Goal: Transaction & Acquisition: Purchase product/service

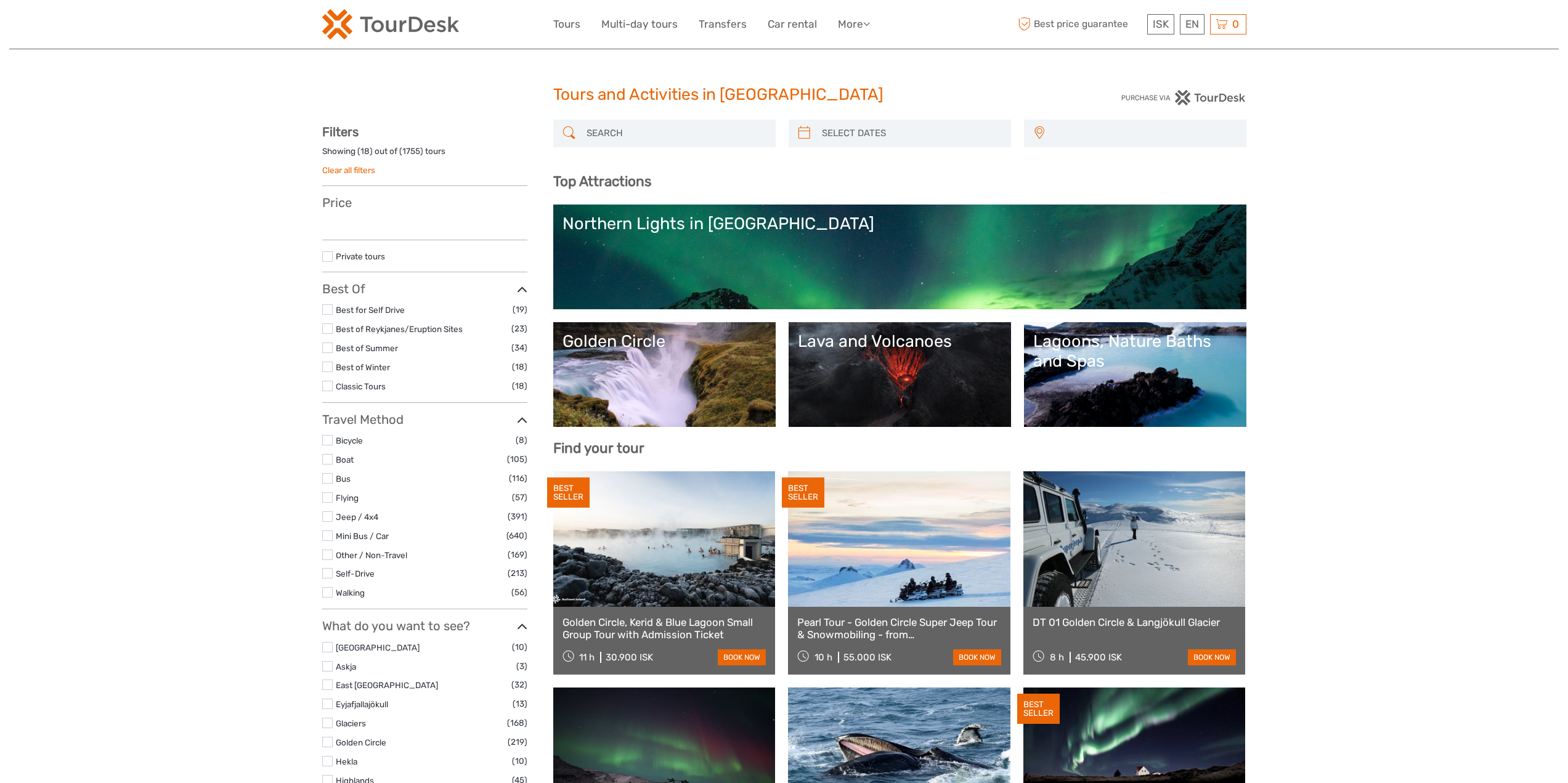
select select
click at [652, 130] on input "search" at bounding box center [676, 133] width 188 height 22
select select
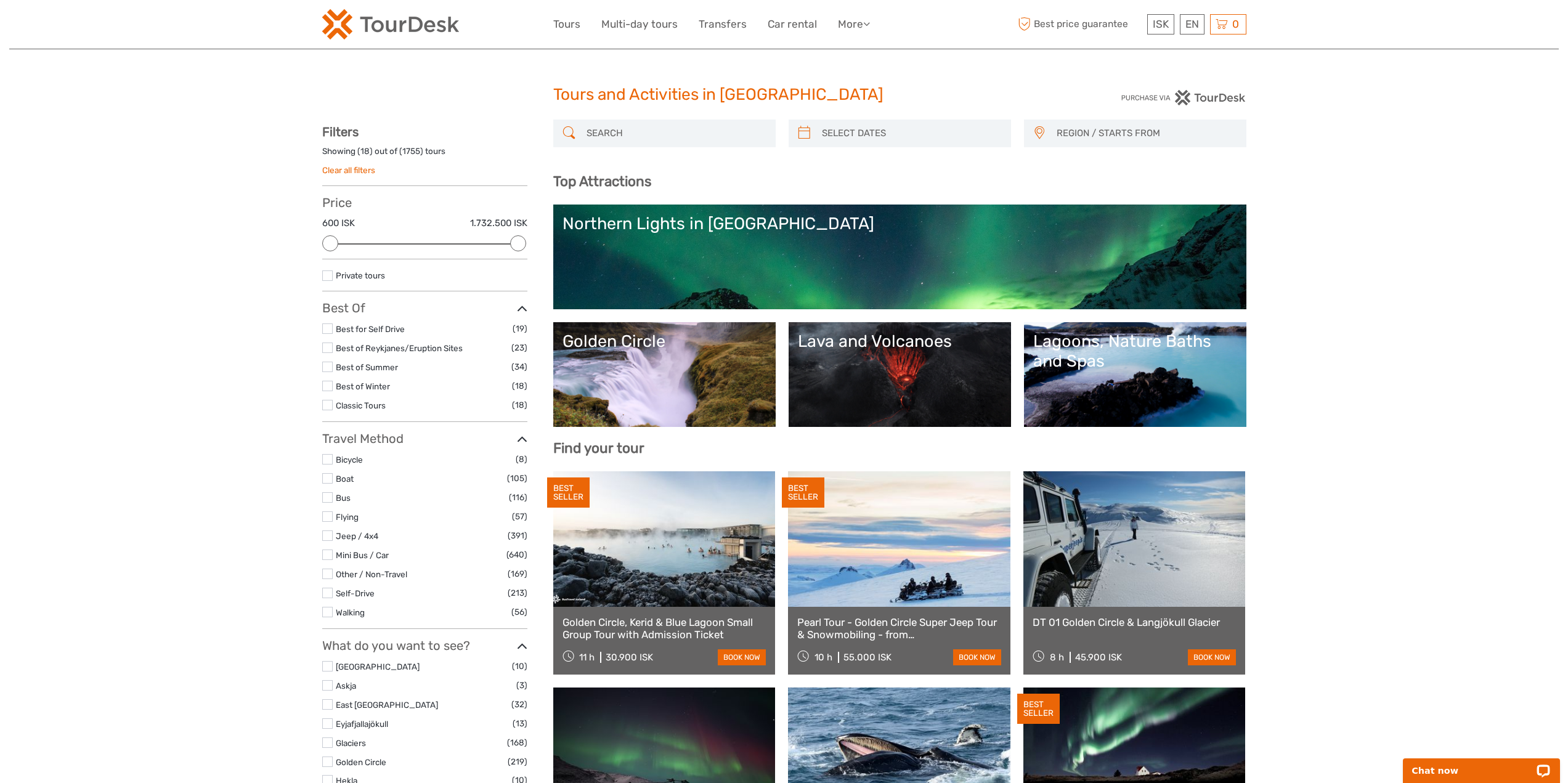
click at [668, 130] on input "search" at bounding box center [676, 133] width 188 height 22
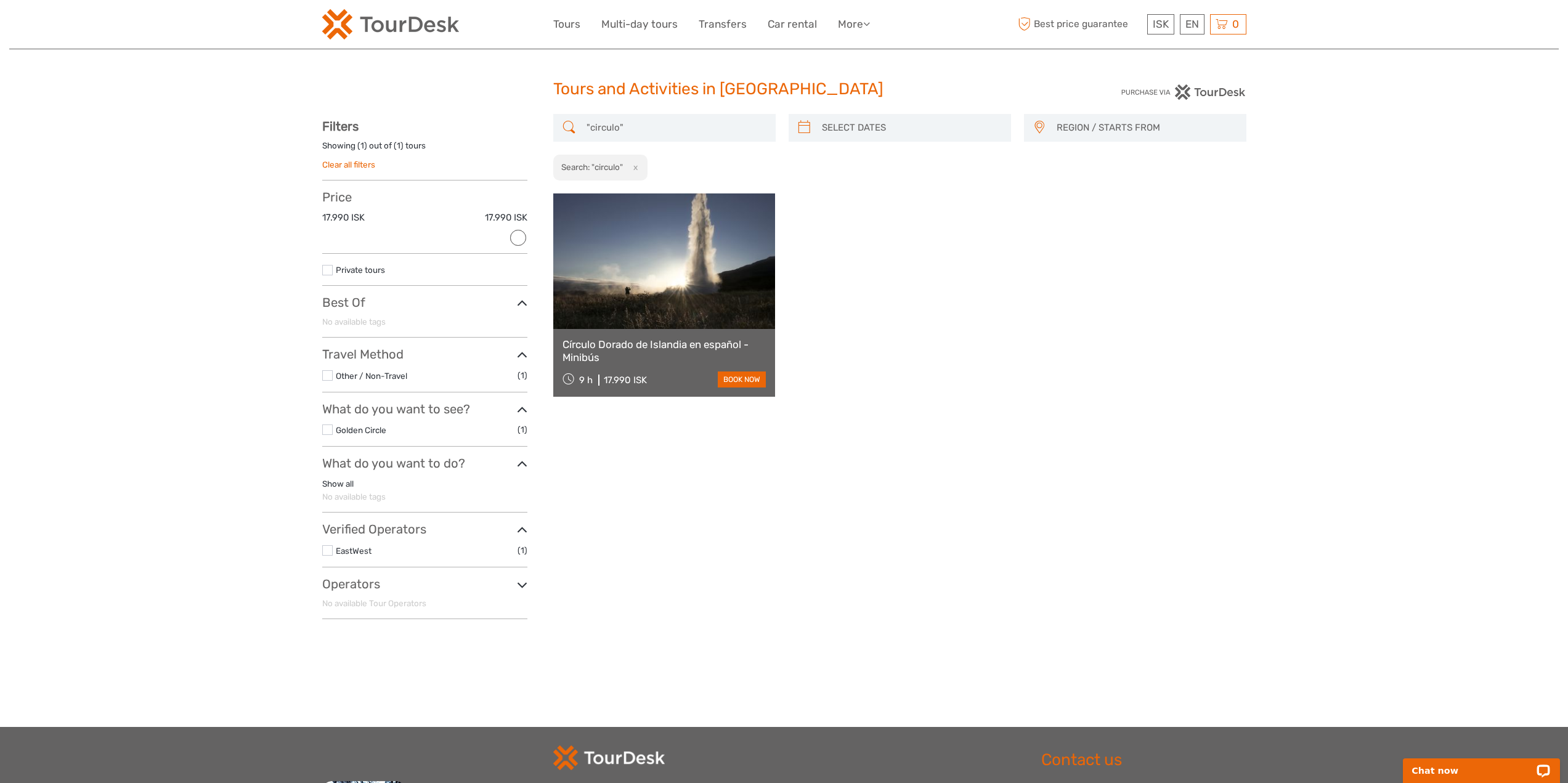
scroll to position [3, 0]
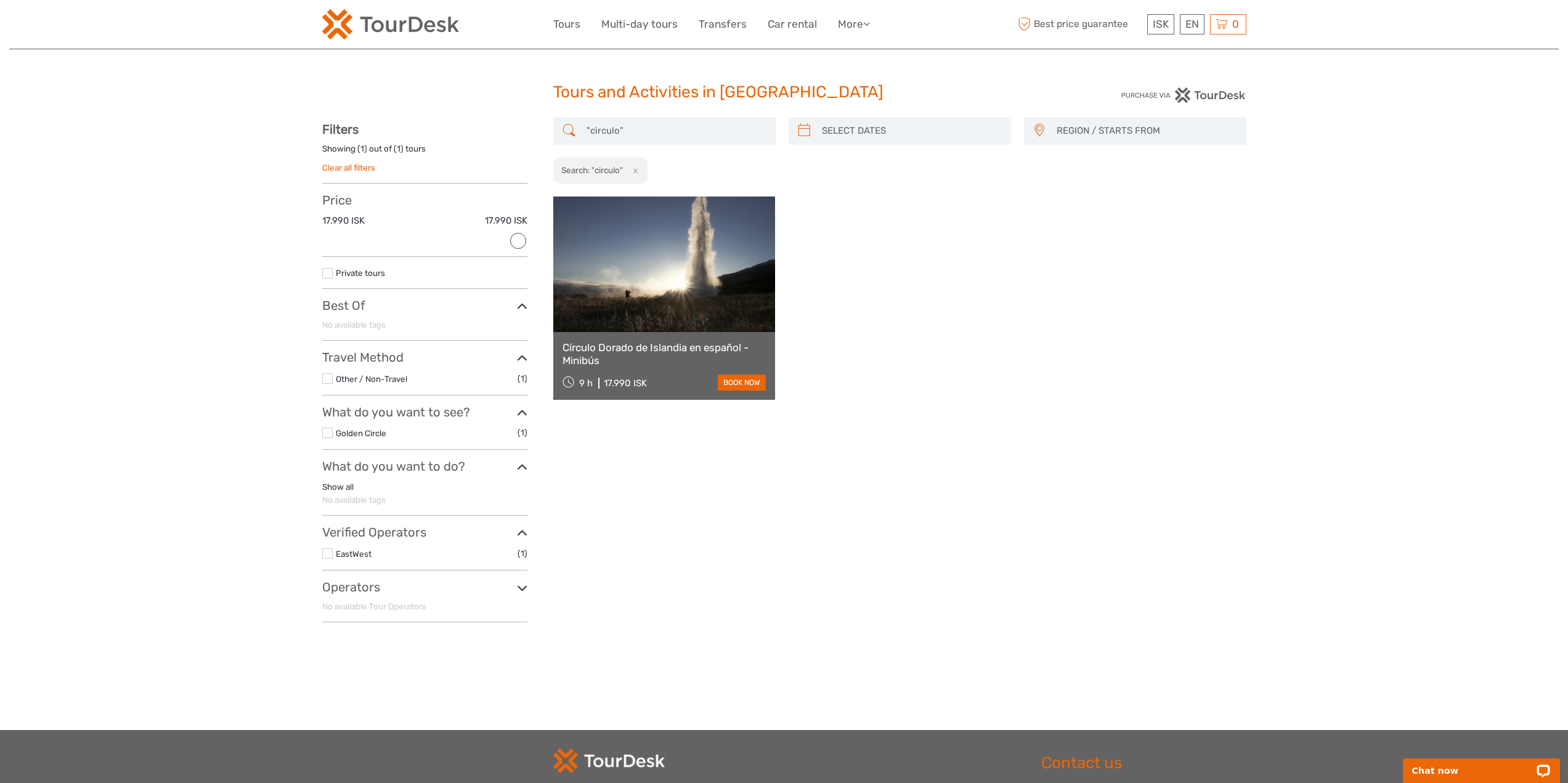
drag, startPoint x: 633, startPoint y: 134, endPoint x: 377, endPoint y: 138, distance: 256.0
click at [377, 138] on div "REGION / STARTS FROM Capital Region East North Northeast Reykjanes / Keflavík S…" at bounding box center [783, 374] width 924 height 515
type input ""circulo""
click at [1185, 76] on link "Español" at bounding box center [1177, 74] width 52 height 22
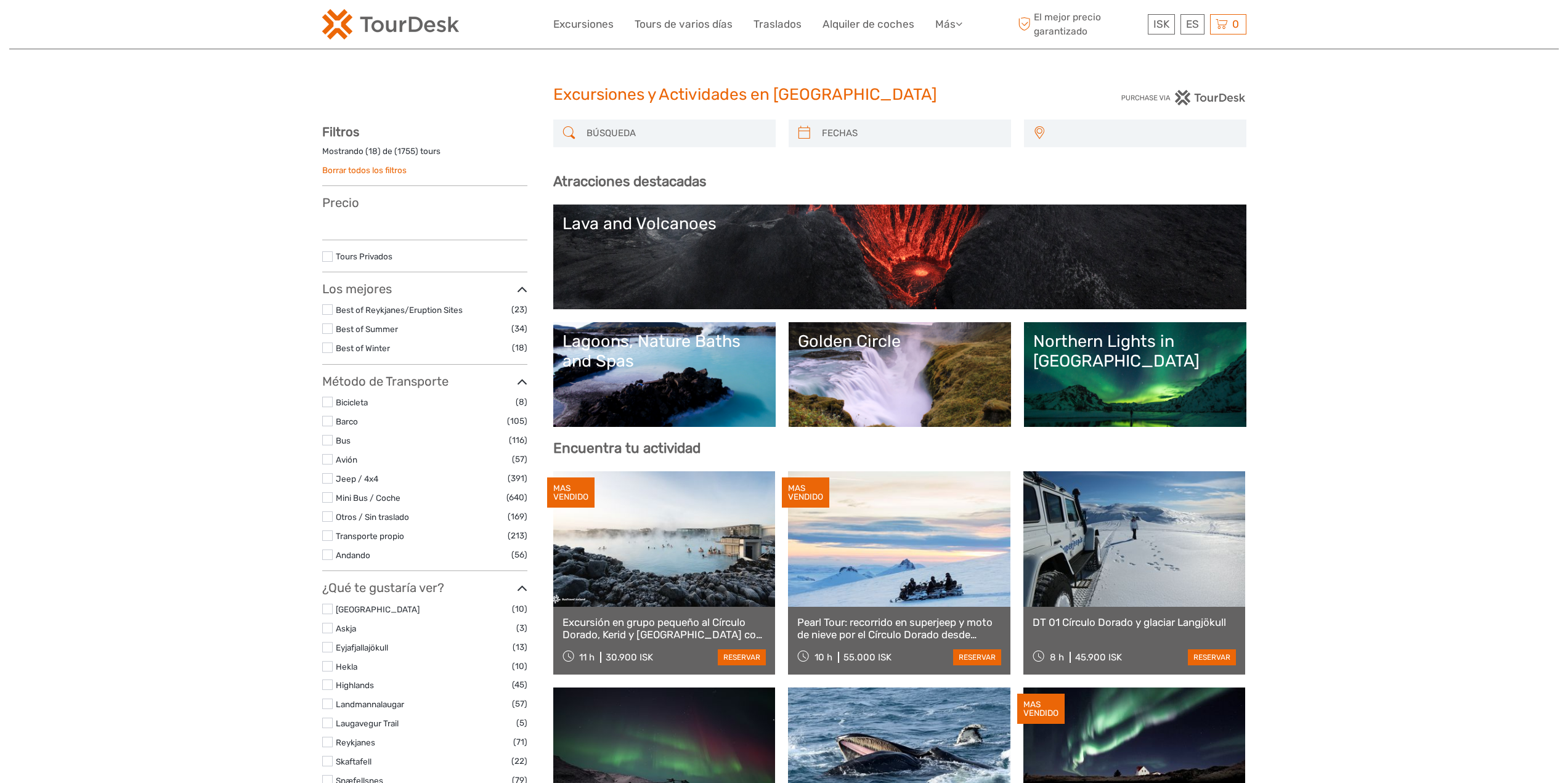
select select
click at [650, 132] on input "search" at bounding box center [676, 133] width 188 height 22
select select
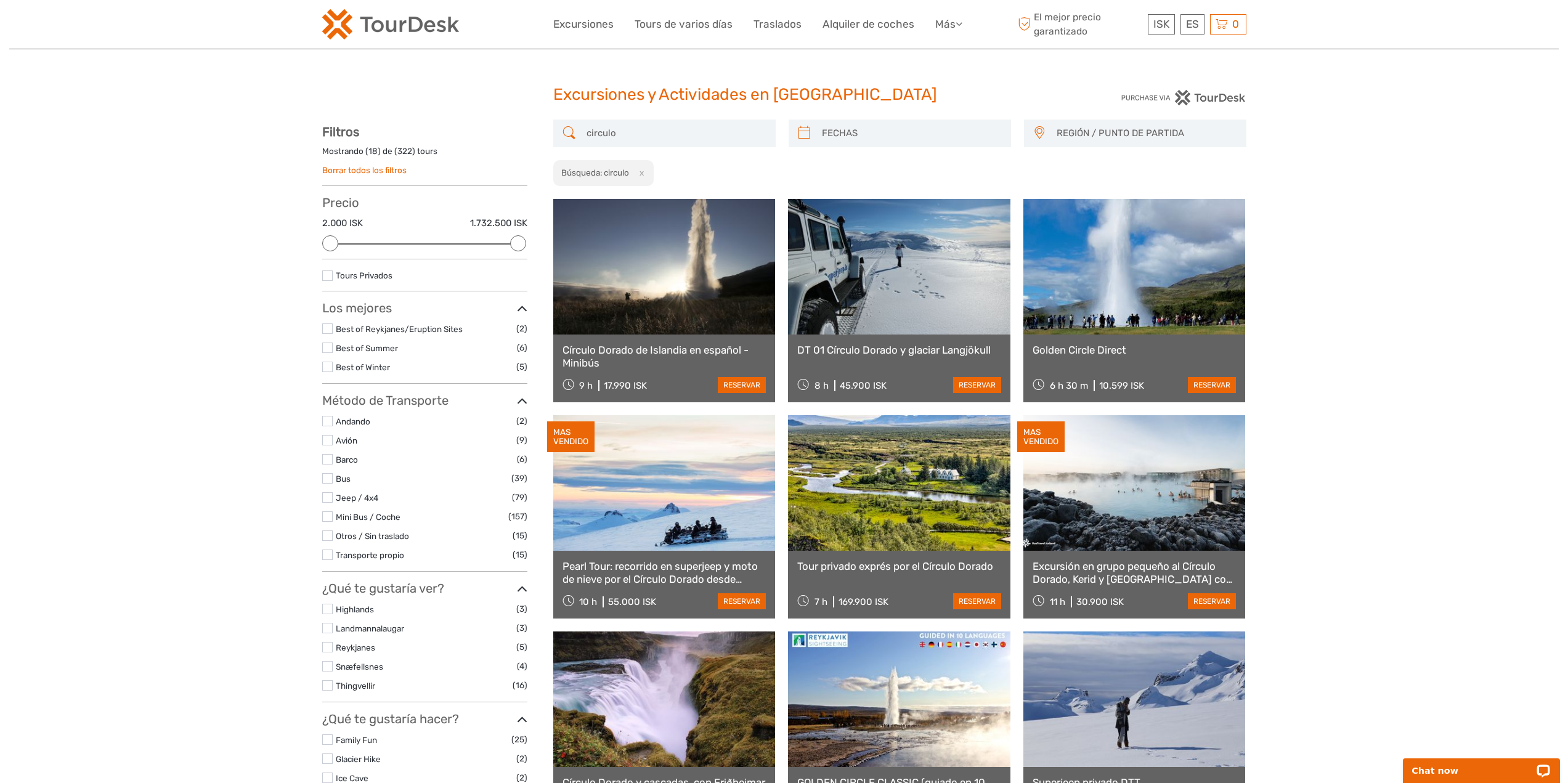
type input "circulo"
click at [644, 171] on button "x" at bounding box center [640, 173] width 17 height 13
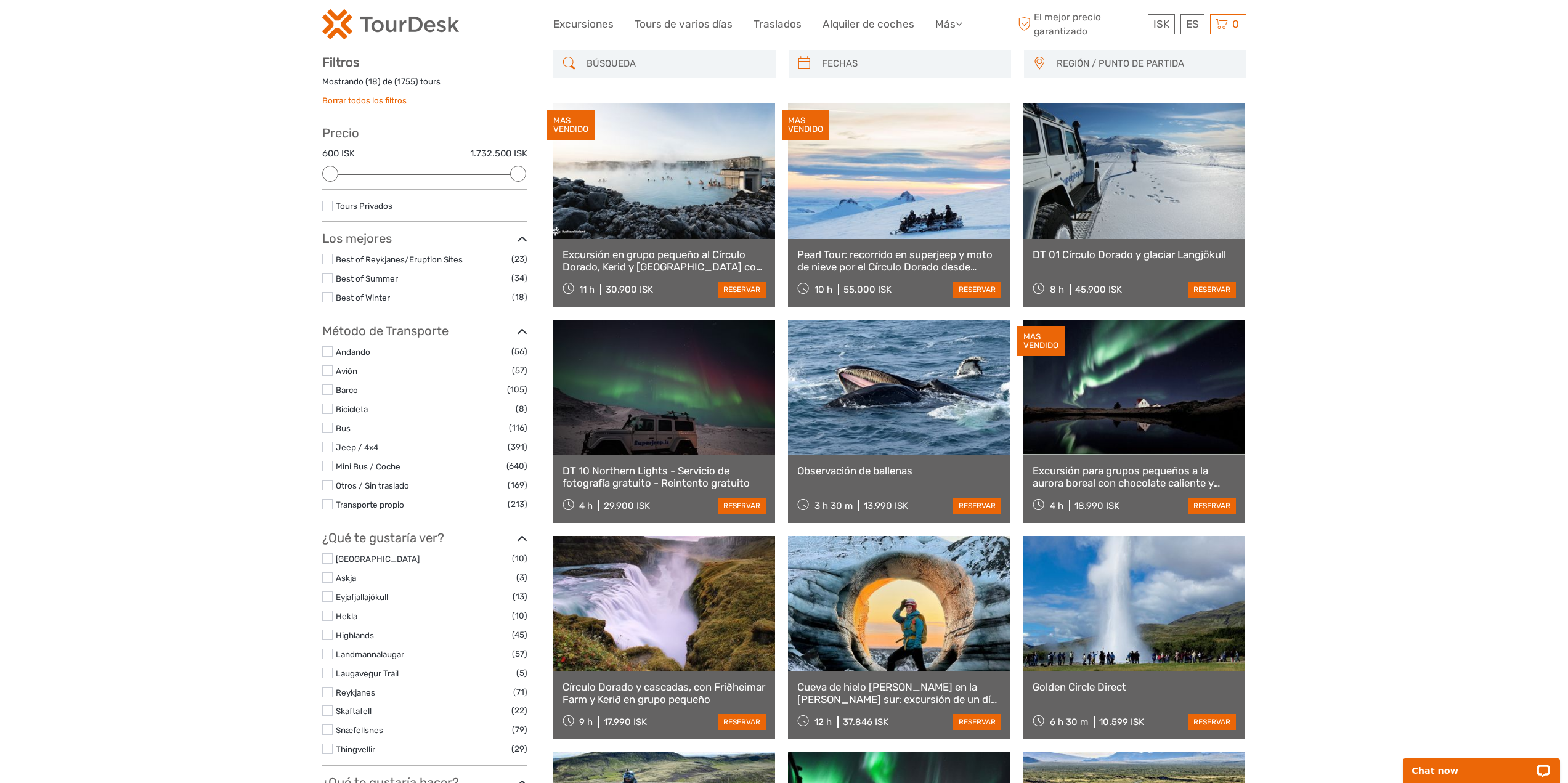
scroll to position [70, 0]
click at [636, 63] on input "search" at bounding box center [676, 63] width 188 height 22
click at [1180, 45] on link "English" at bounding box center [1177, 48] width 52 height 22
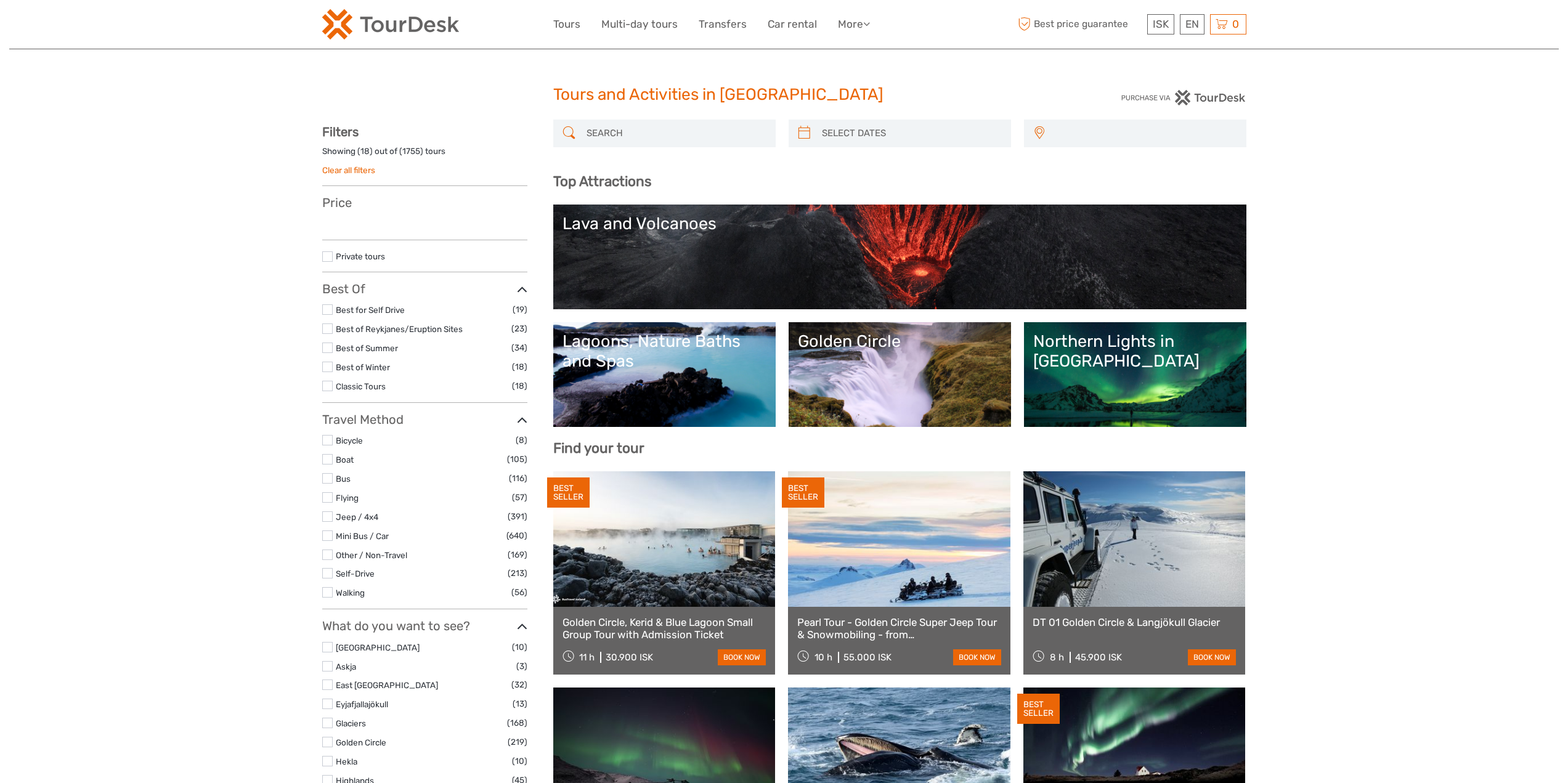
select select
drag, startPoint x: 630, startPoint y: 133, endPoint x: 624, endPoint y: 133, distance: 6.0
click at [630, 133] on input "search" at bounding box center [676, 133] width 188 height 22
select select
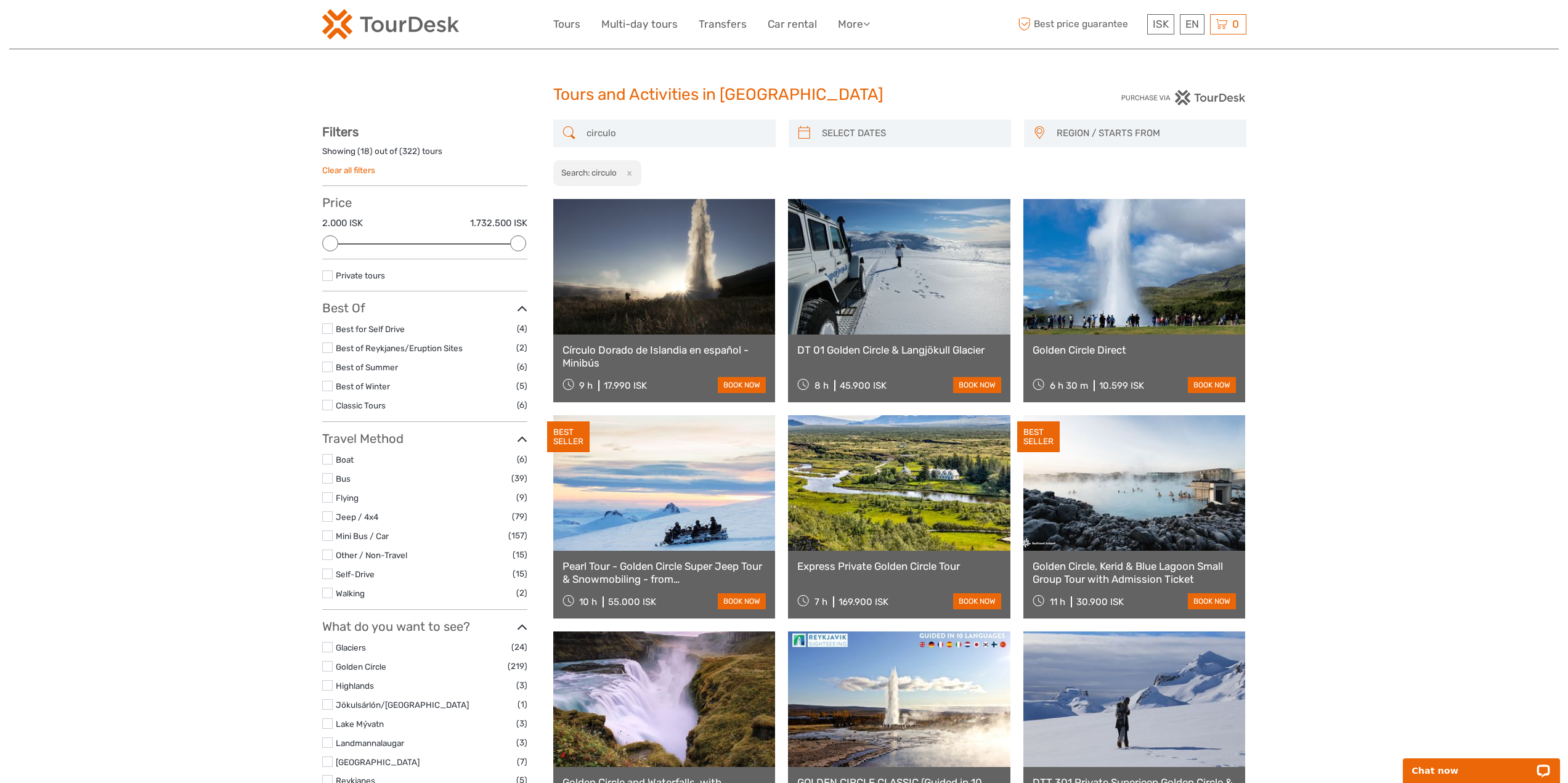
type input "circulo"
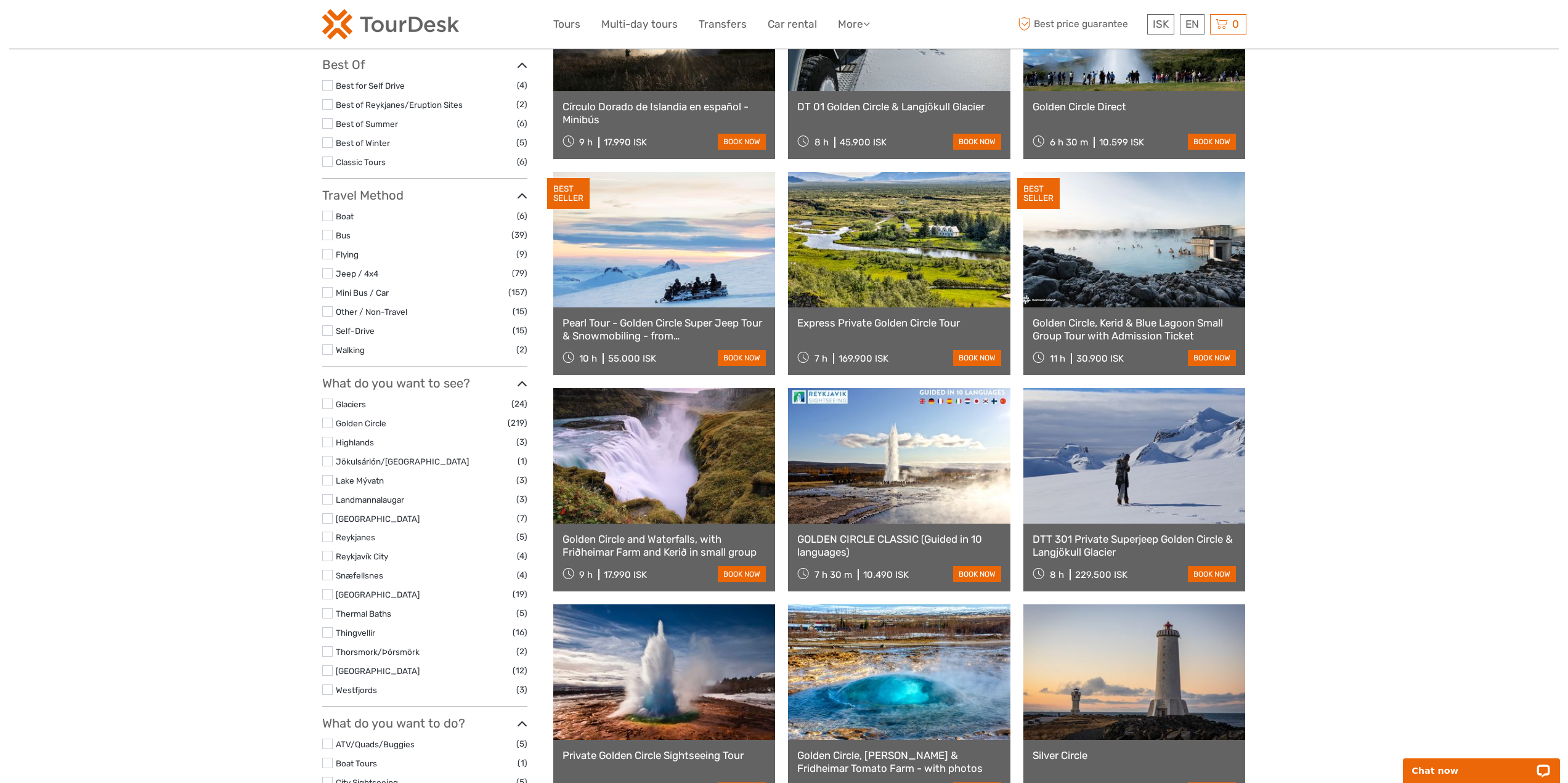
scroll to position [369, 0]
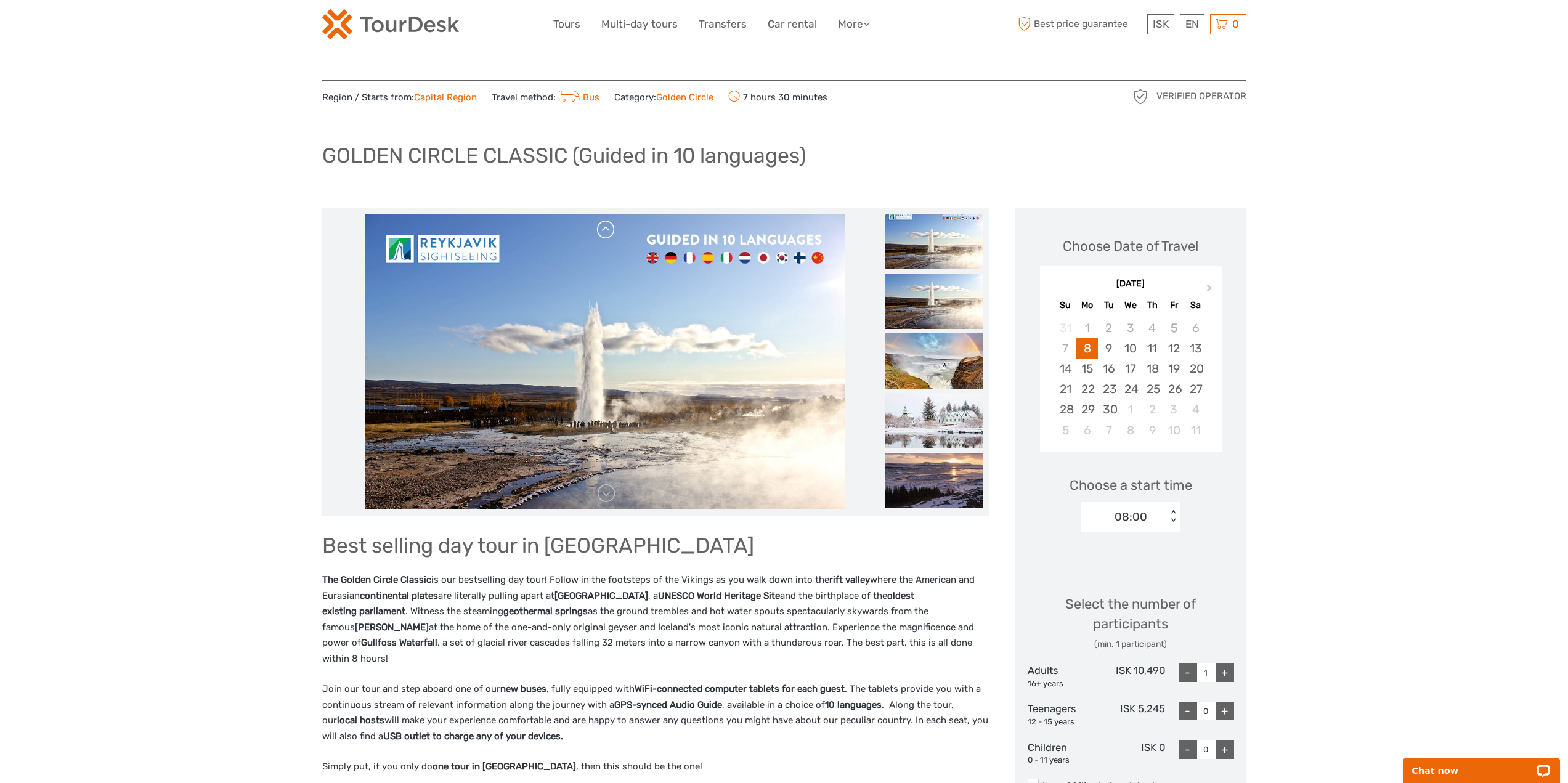
click at [605, 231] on link at bounding box center [606, 230] width 20 height 20
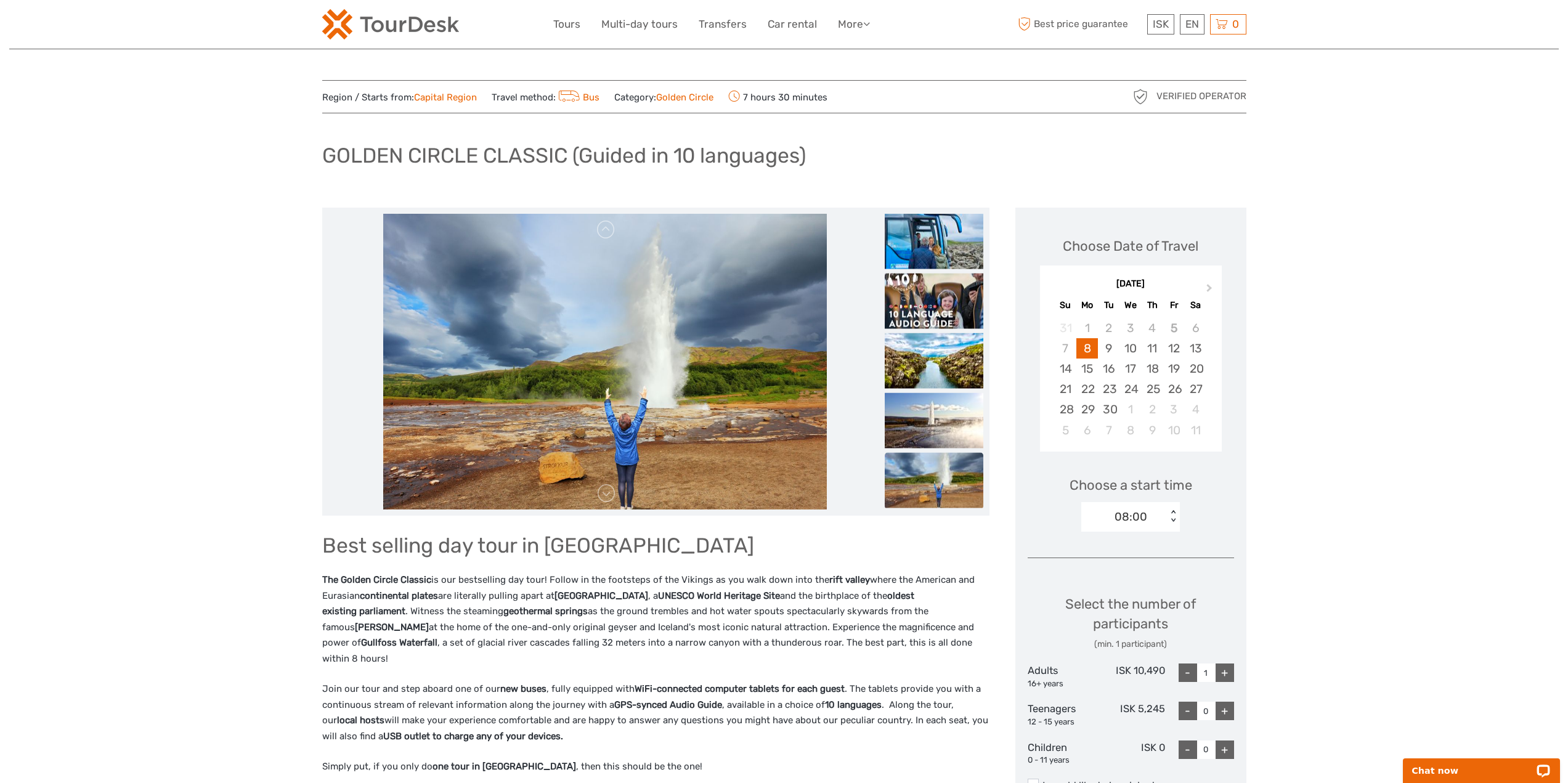
click at [605, 231] on link at bounding box center [606, 230] width 20 height 20
